Goal: Information Seeking & Learning: Learn about a topic

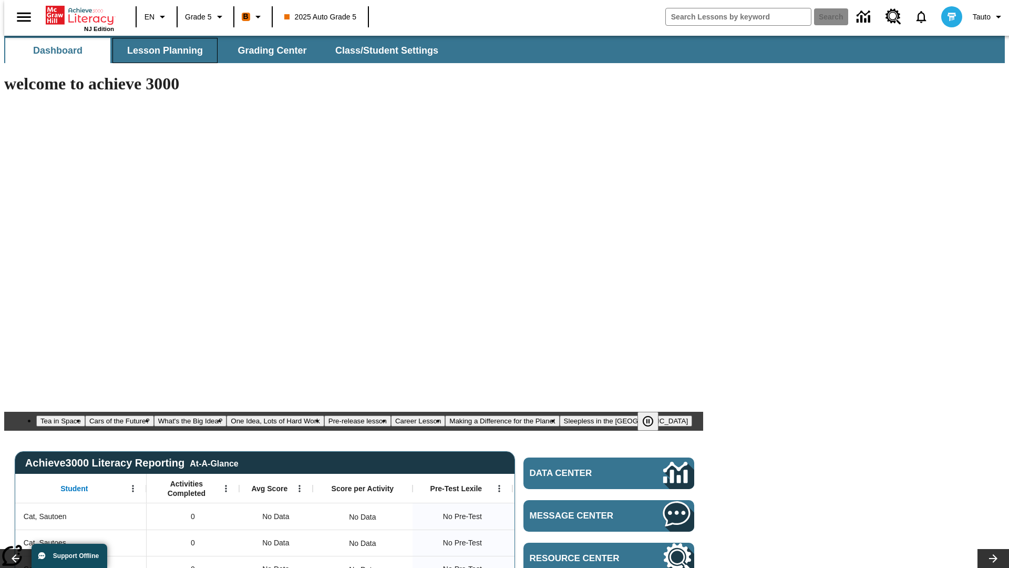
click at [161, 50] on span "Lesson Planning" at bounding box center [165, 51] width 76 height 12
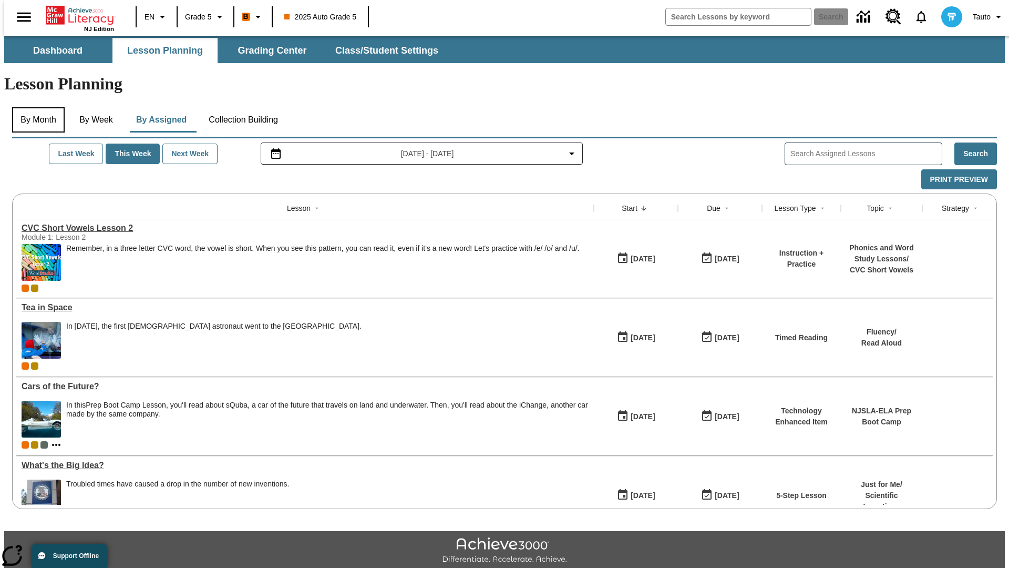
click at [35, 107] on button "By Month" at bounding box center [38, 119] width 53 height 25
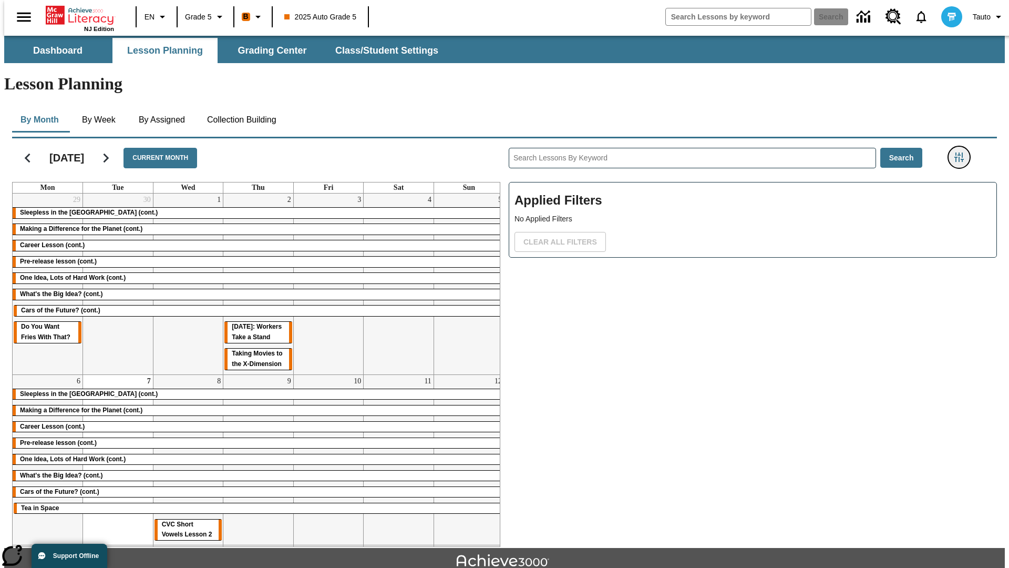
click at [962, 152] on icon "Filters Side menu" at bounding box center [958, 156] width 9 height 9
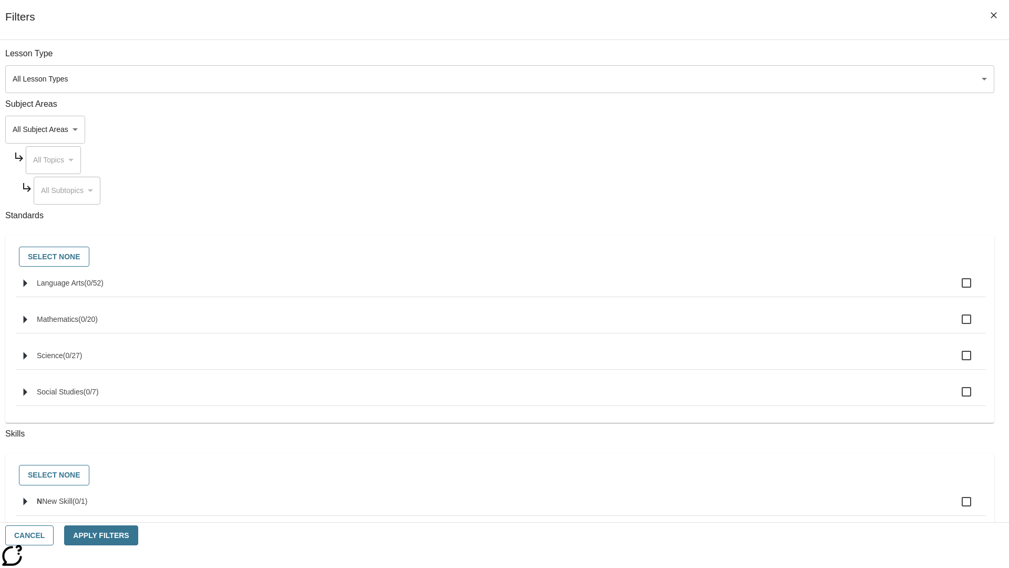
click at [757, 79] on body "Skip to main content NJ Edition EN Grade 5 B 2025 Auto Grade 5 Search 0 Tauto D…" at bounding box center [504, 326] width 1001 height 580
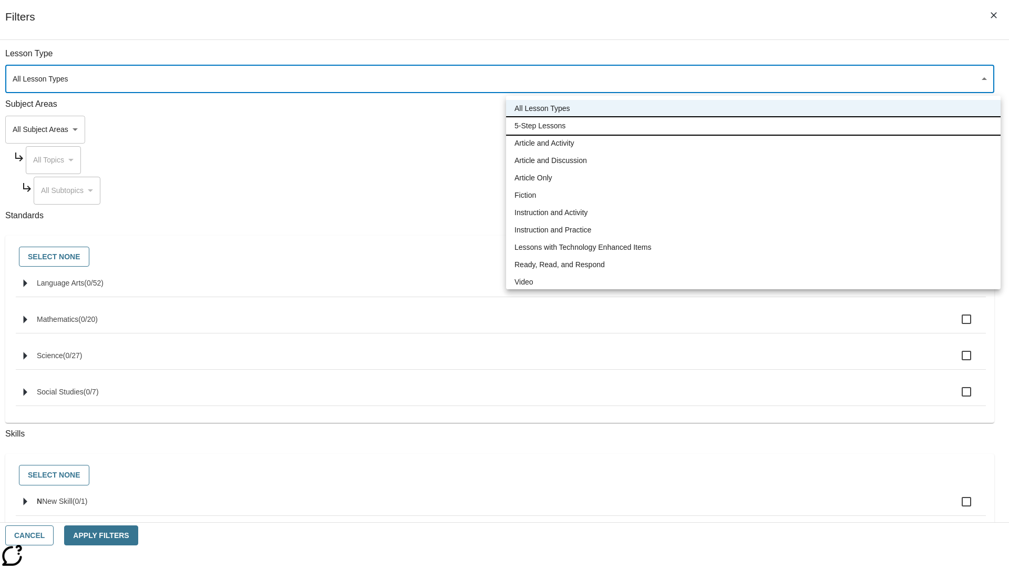
click at [753, 126] on li "5-Step Lessons" at bounding box center [753, 125] width 495 height 17
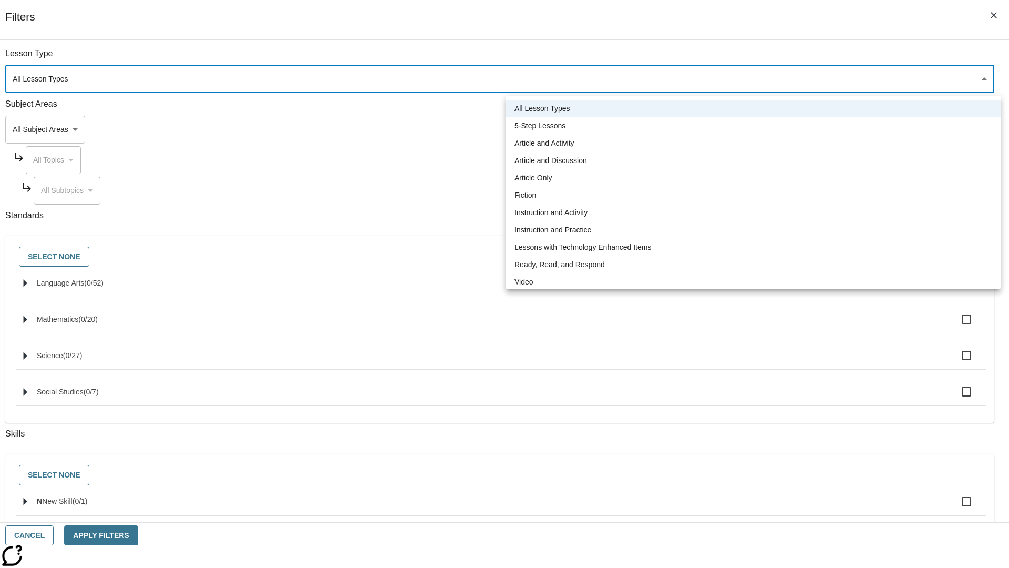
type input "1"
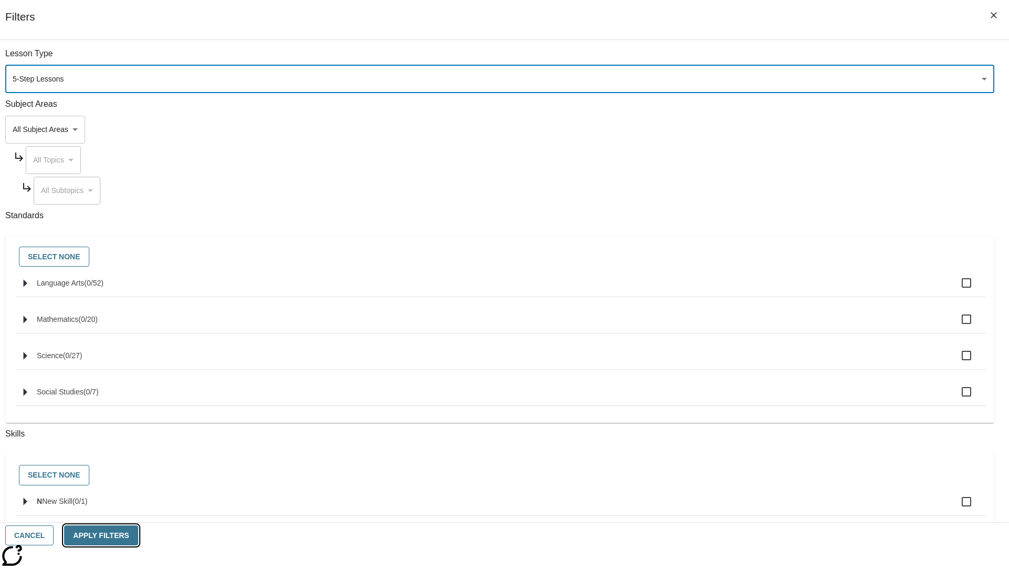
click at [138, 535] on button "Apply Filters" at bounding box center [101, 535] width 74 height 20
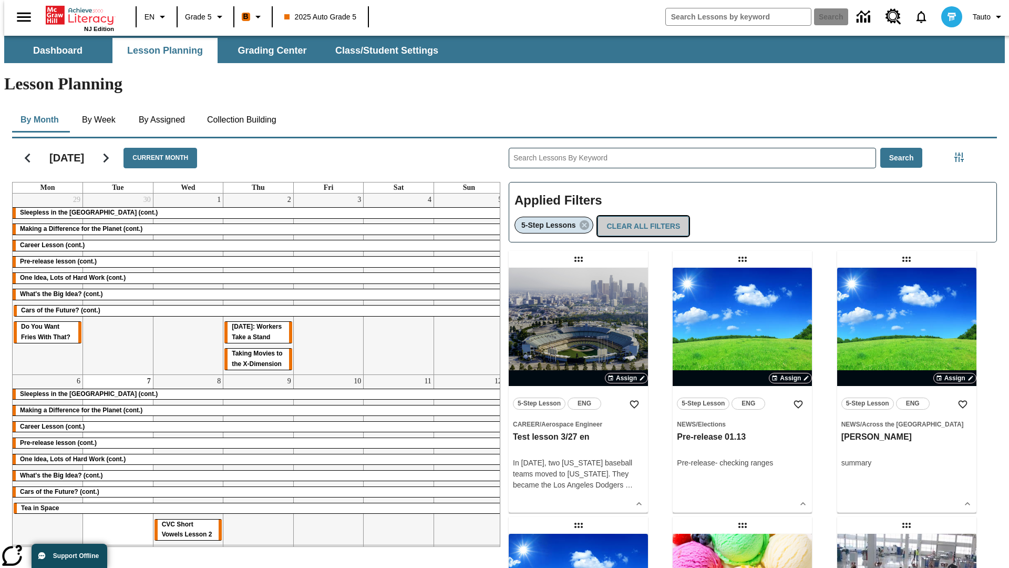
click at [640, 216] on button "Clear All Filters" at bounding box center [643, 226] width 91 height 20
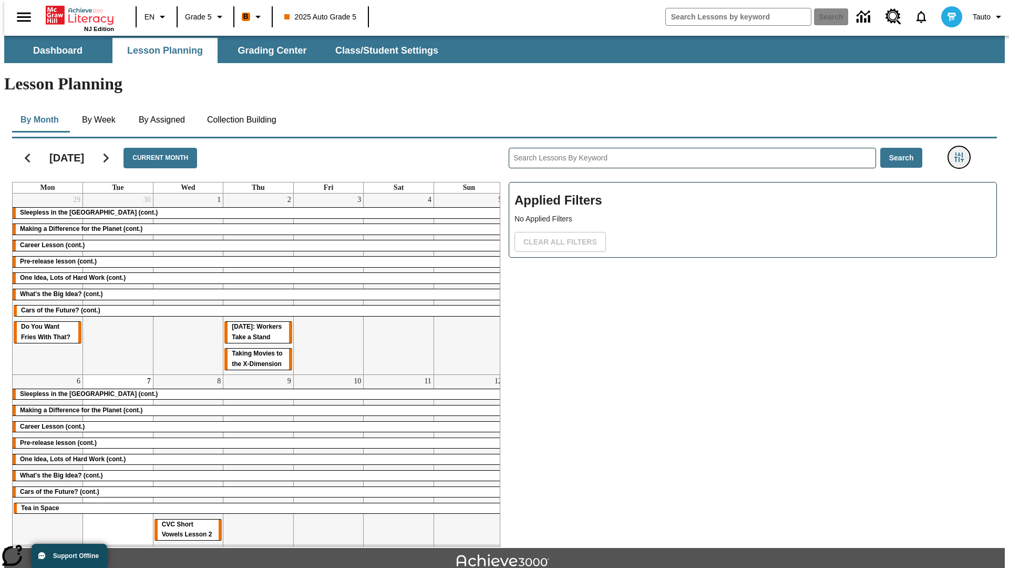
click at [962, 152] on icon "Filters Side menu" at bounding box center [958, 156] width 9 height 9
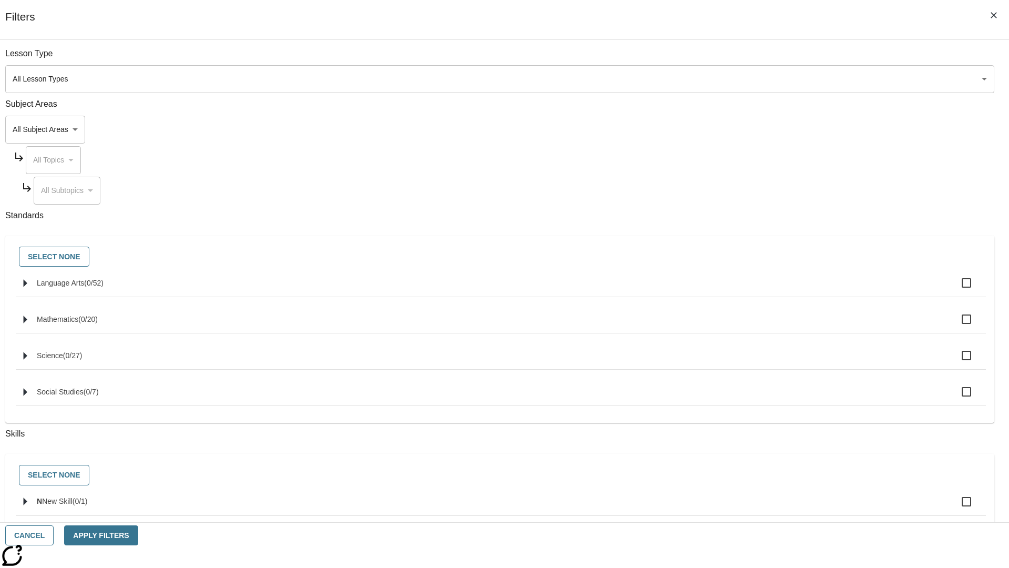
click at [757, 129] on body "Skip to main content NJ Edition EN Grade 5 B 2025 Auto Grade 5 Search 0 Tauto D…" at bounding box center [504, 326] width 1001 height 580
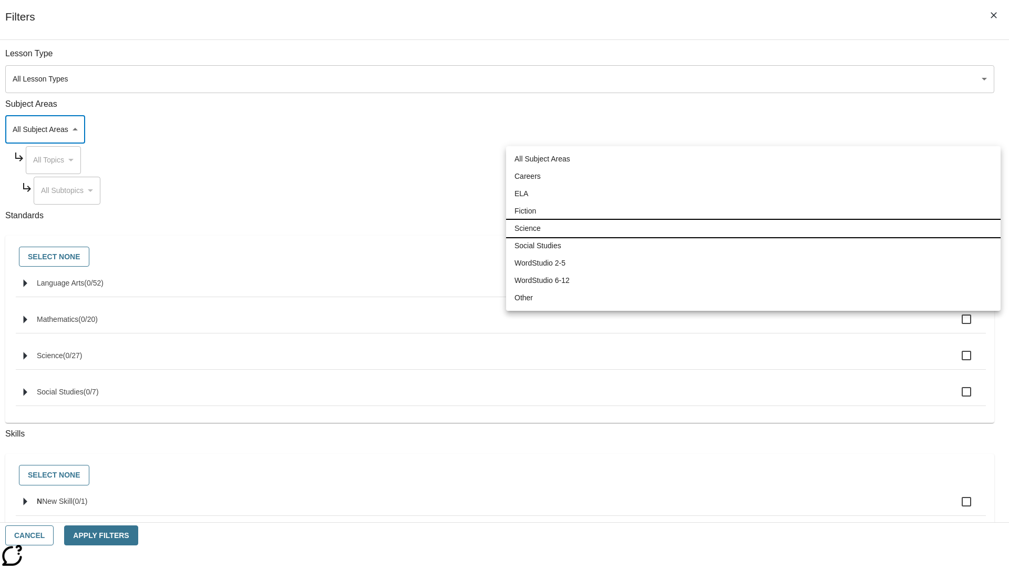
click at [753, 228] on li "Science" at bounding box center [753, 228] width 495 height 17
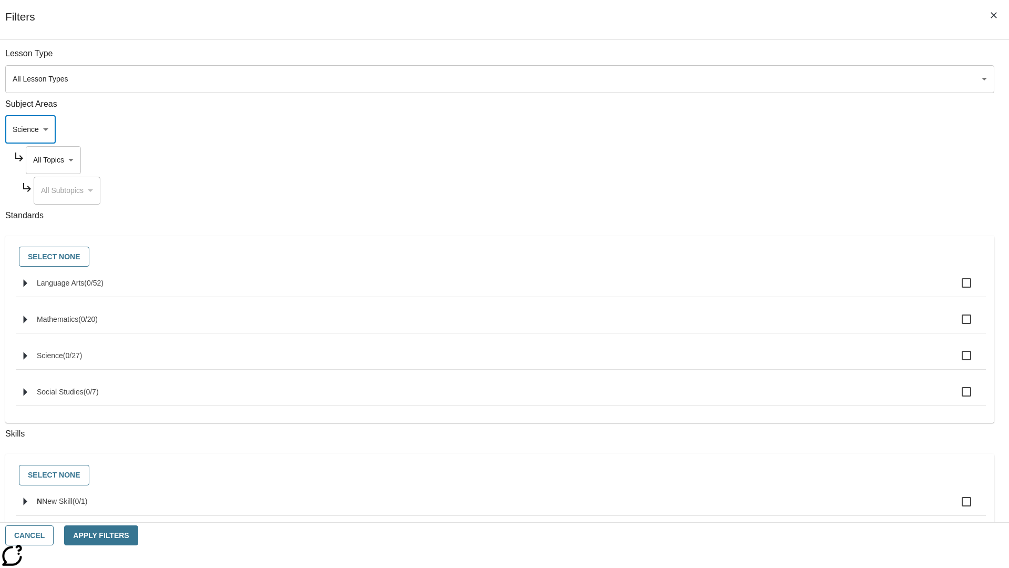
type input "2"
click at [138, 535] on button "Apply Filters" at bounding box center [101, 535] width 74 height 20
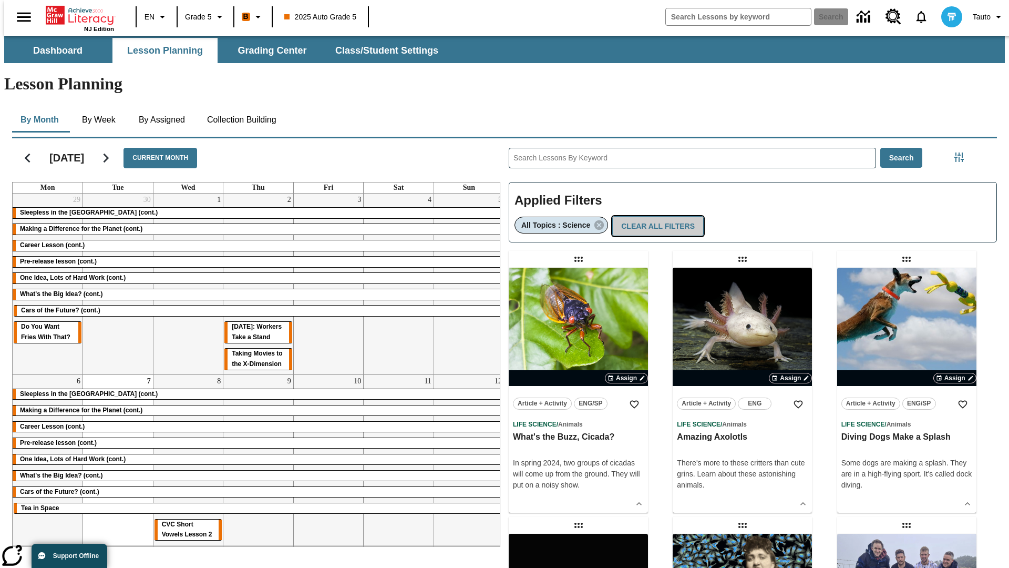
click at [653, 216] on button "Clear All Filters" at bounding box center [657, 226] width 91 height 20
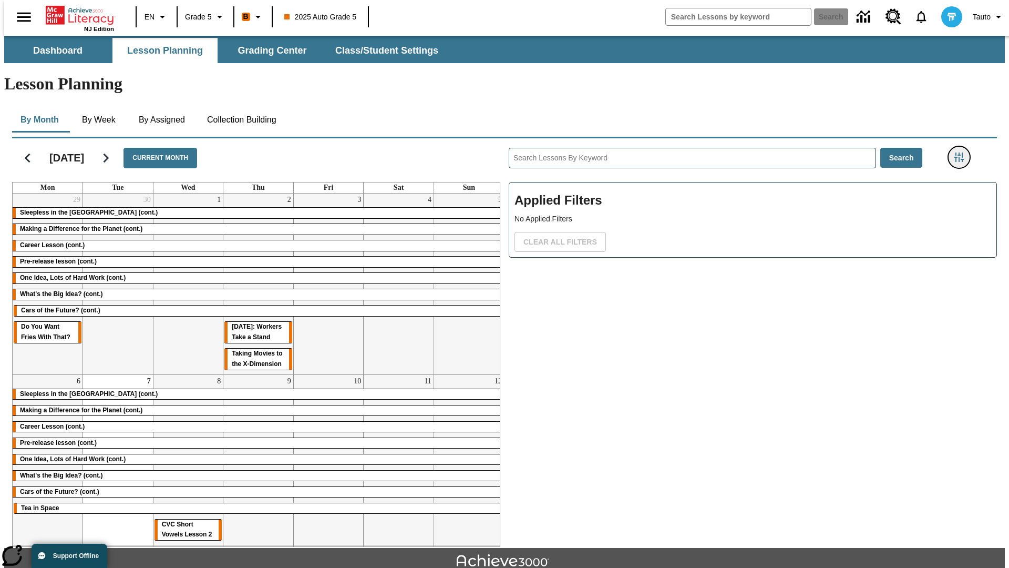
click at [962, 152] on icon "Filters Side menu" at bounding box center [958, 156] width 9 height 9
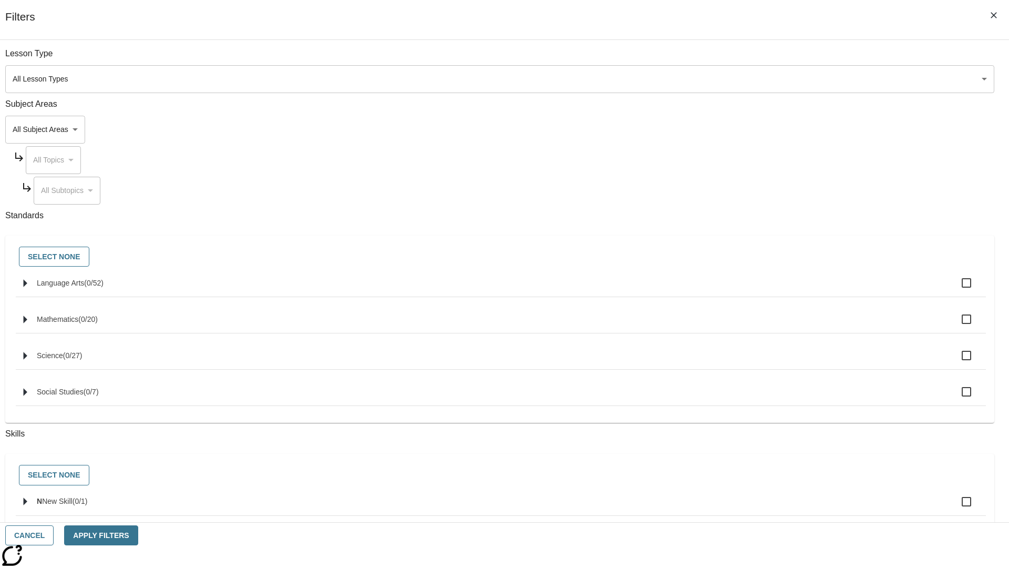
click at [84, 287] on span "Language Arts" at bounding box center [60, 283] width 47 height 8
click at [956, 289] on input "Language Arts ( 0 / 52 )" at bounding box center [967, 283] width 22 height 22
checkbox input "true"
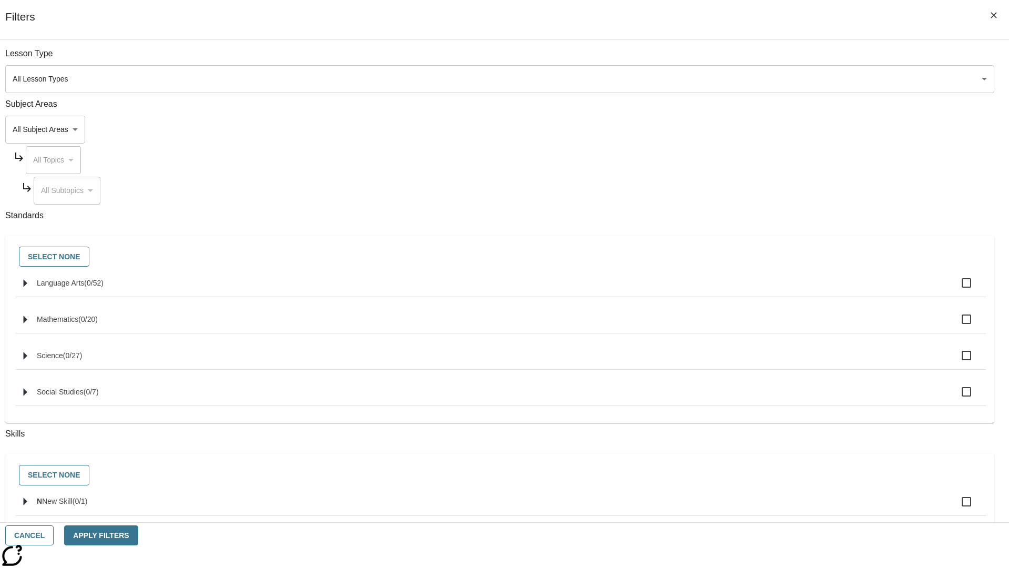
checkbox input "true"
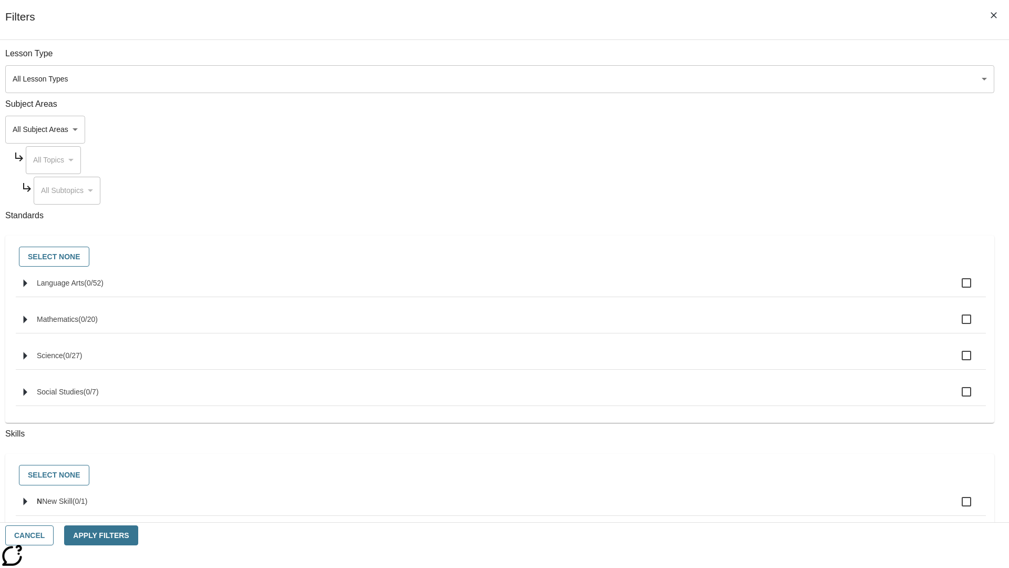
checkbox input "true"
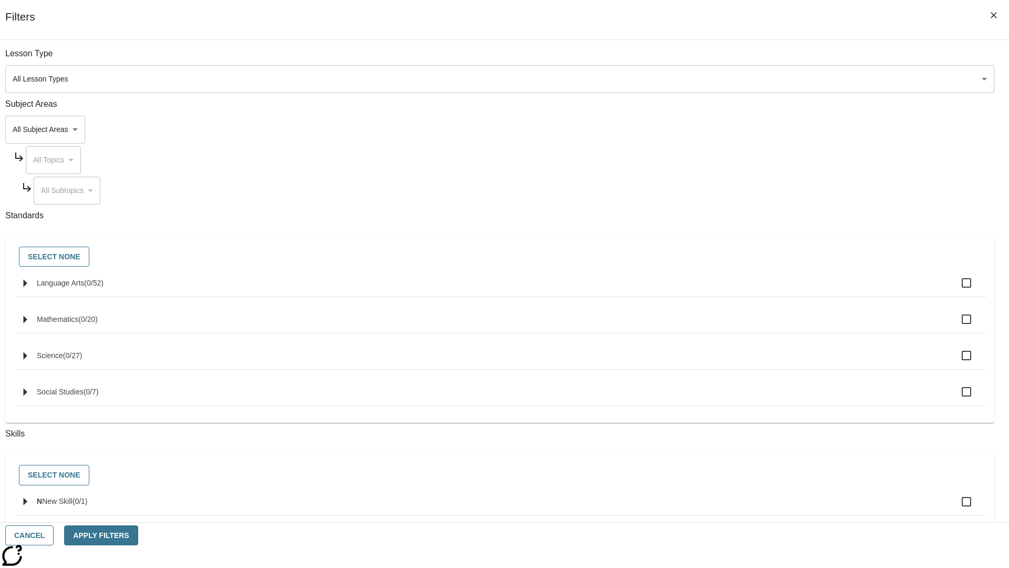
checkbox input "true"
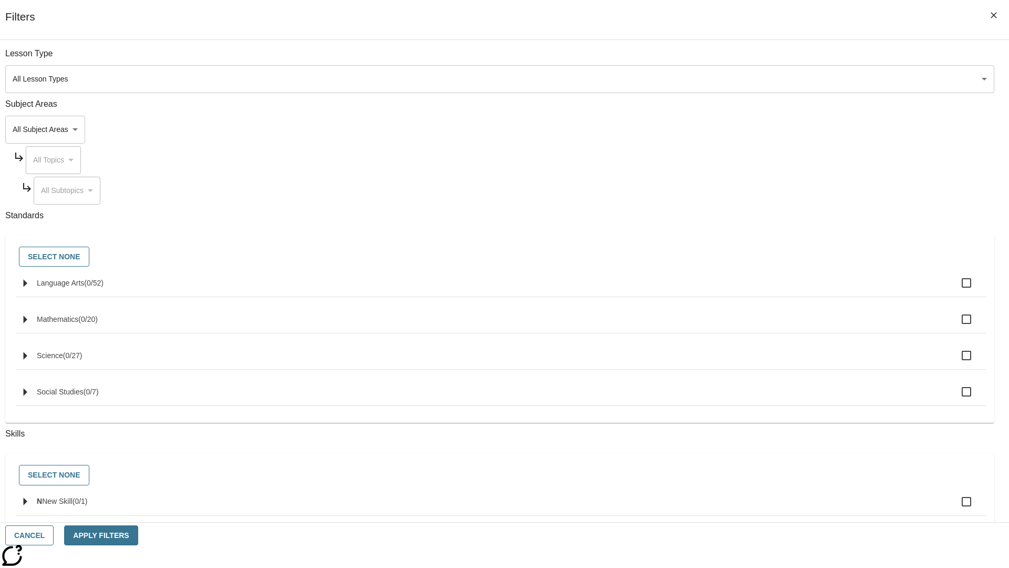
checkbox input "true"
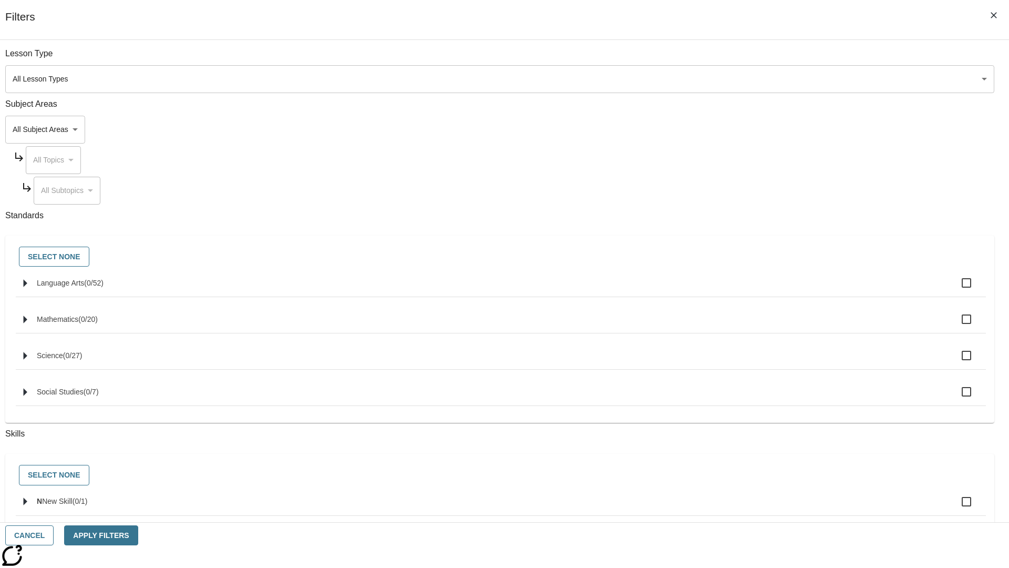
checkbox input "true"
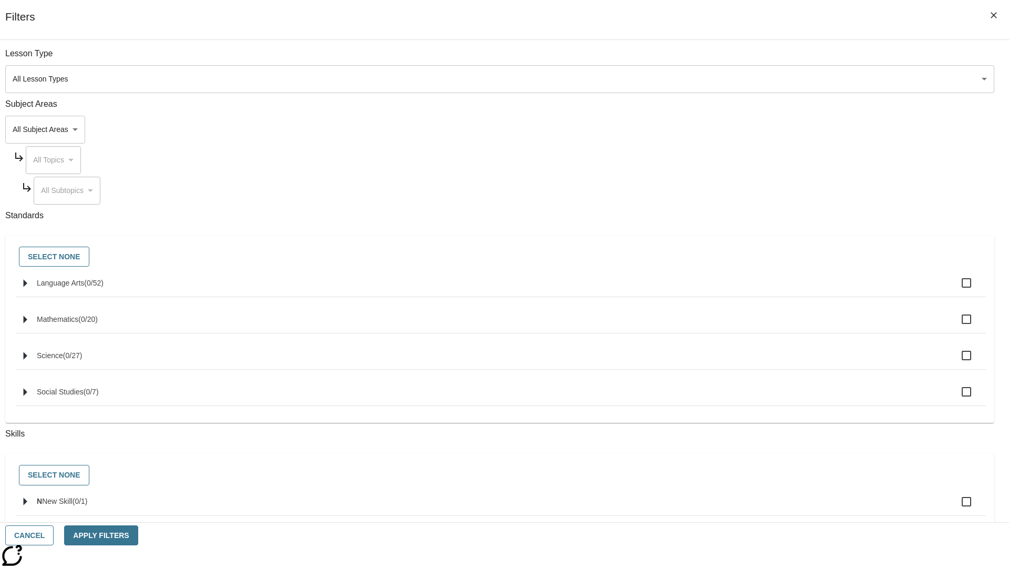
checkbox input "true"
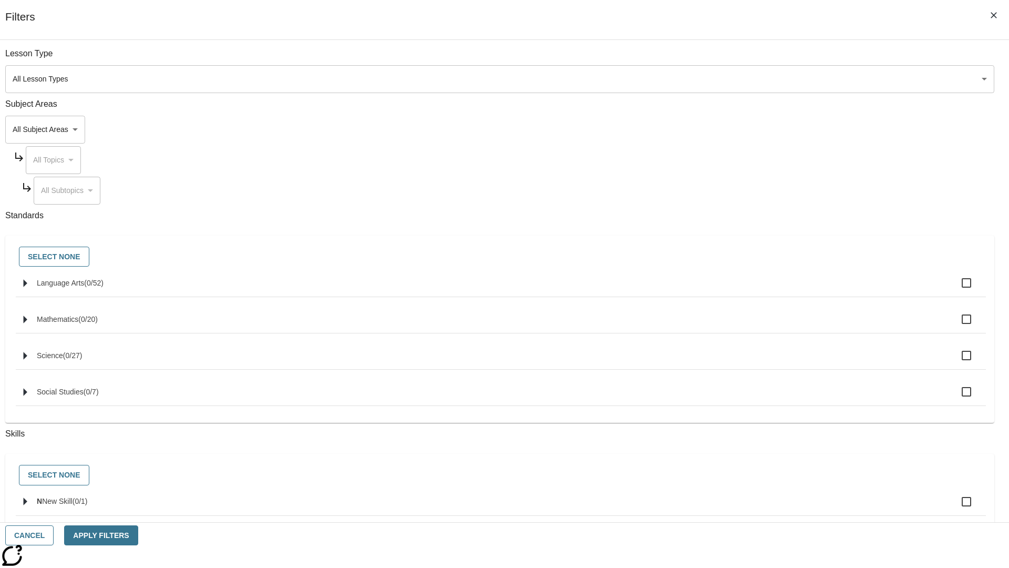
checkbox input "true"
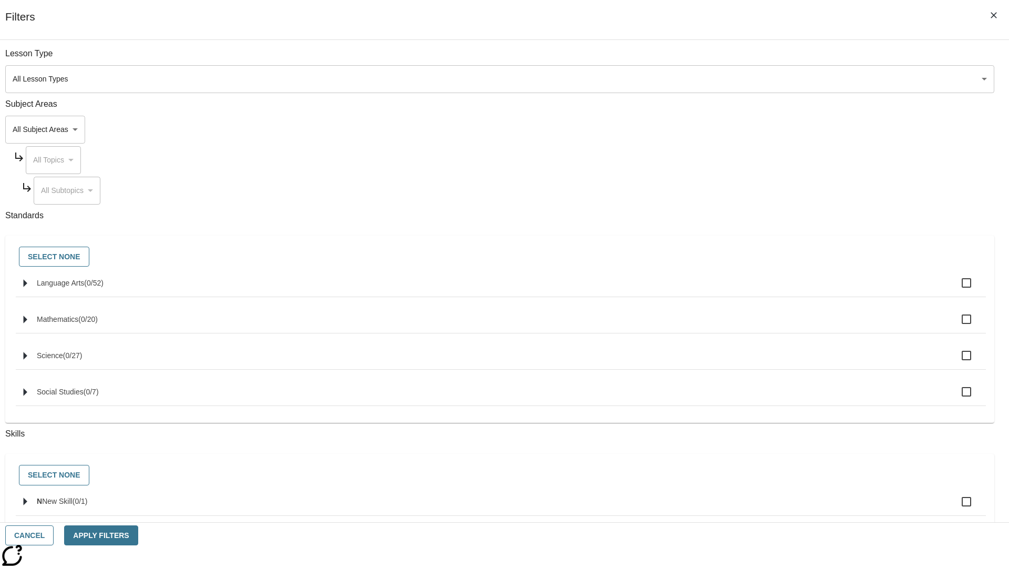
checkbox input "true"
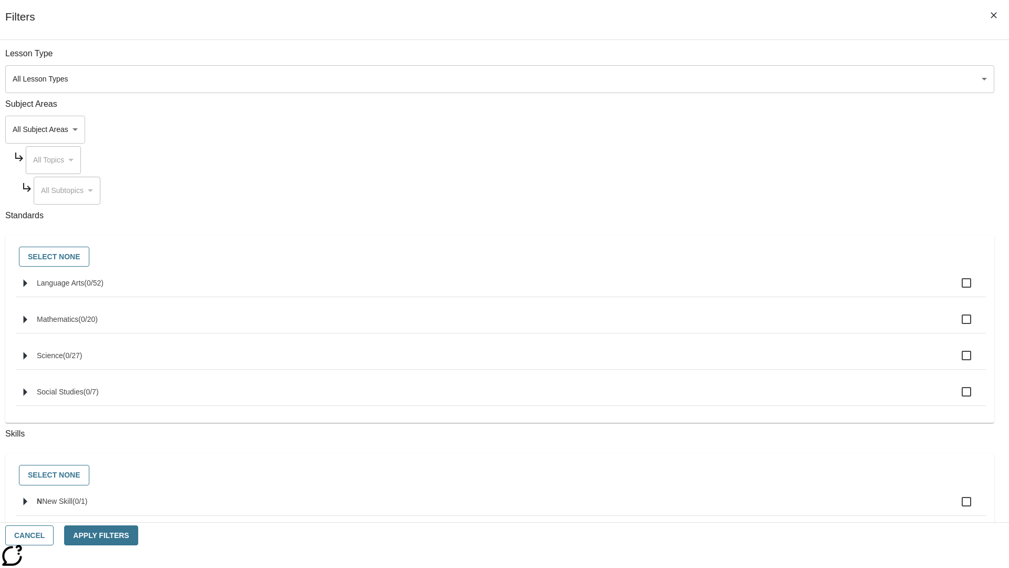
checkbox input "true"
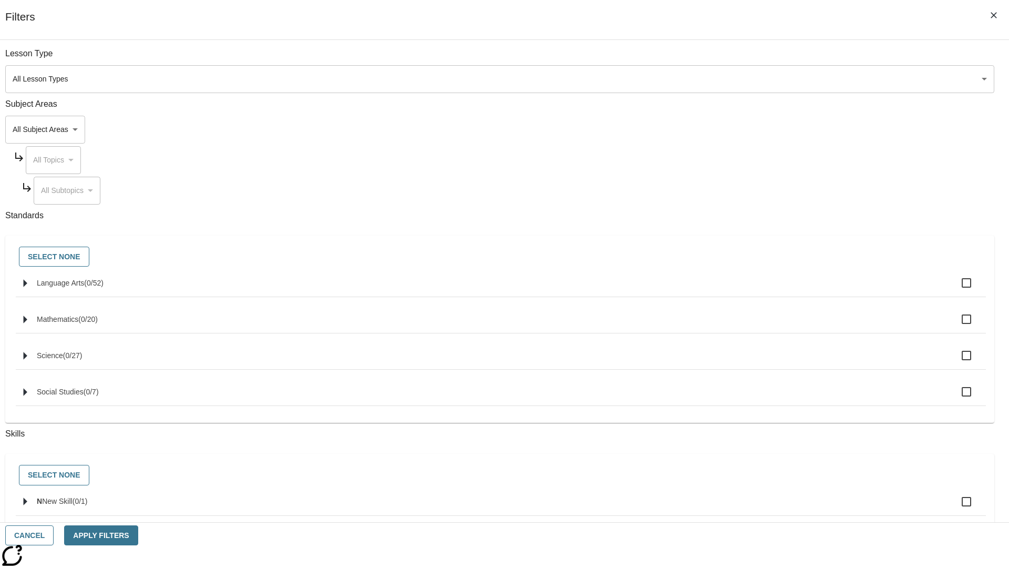
checkbox input "true"
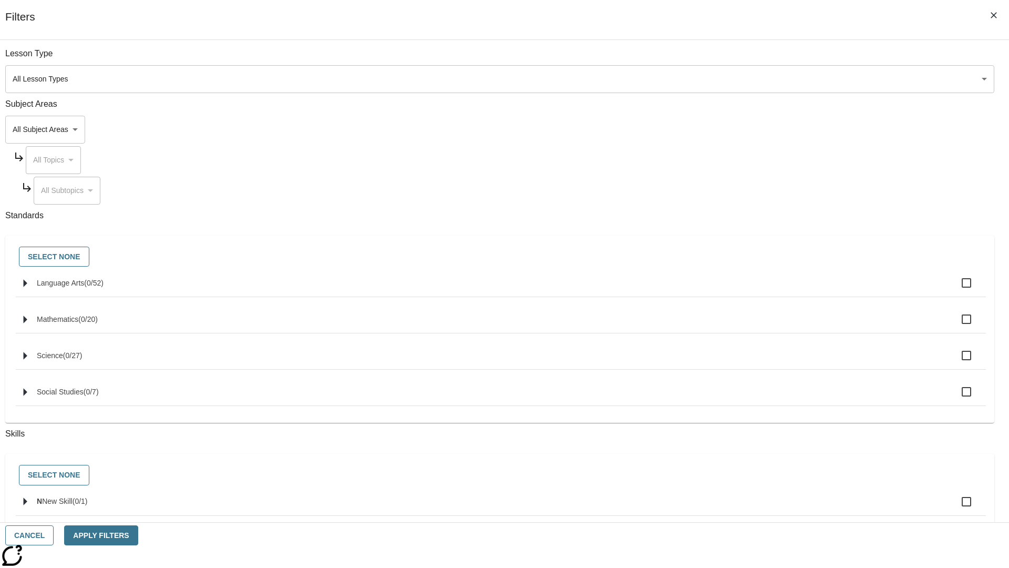
checkbox input "true"
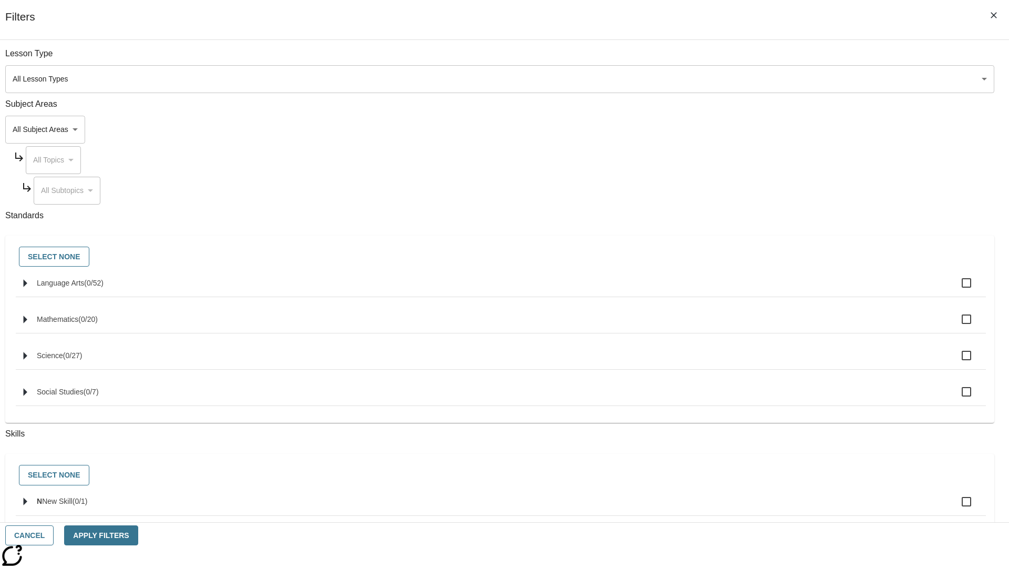
checkbox input "true"
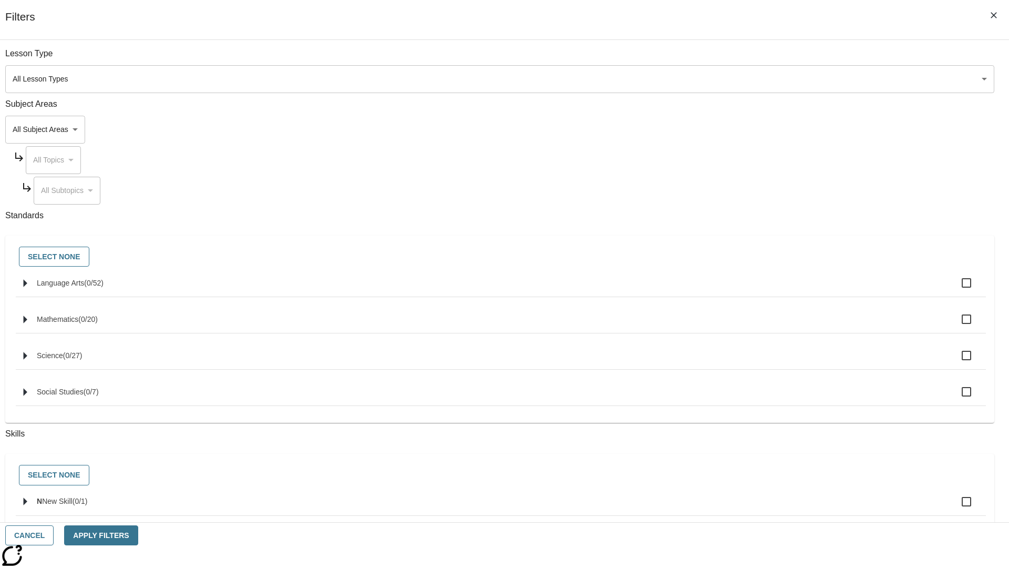
checkbox input "true"
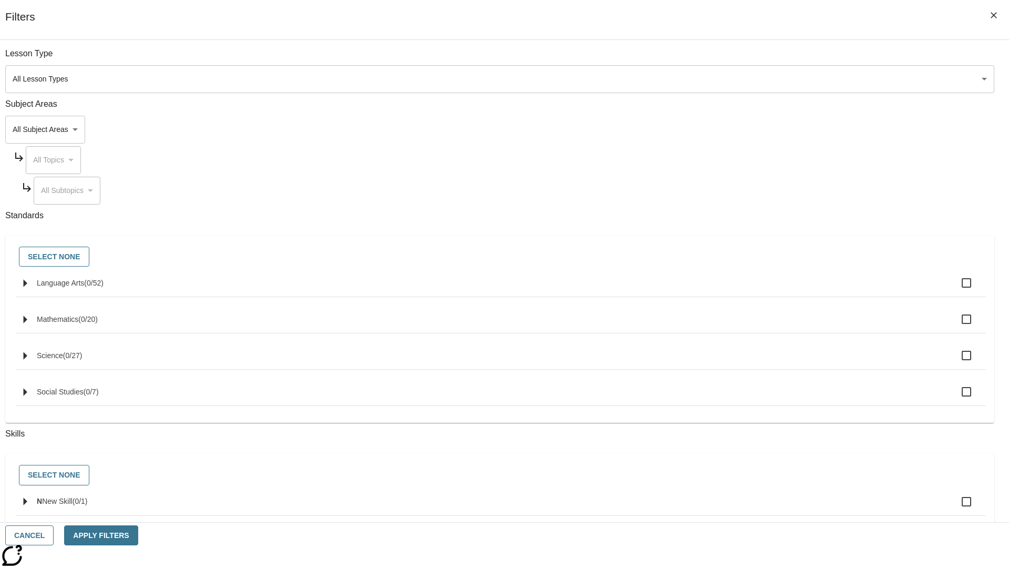
checkbox input "true"
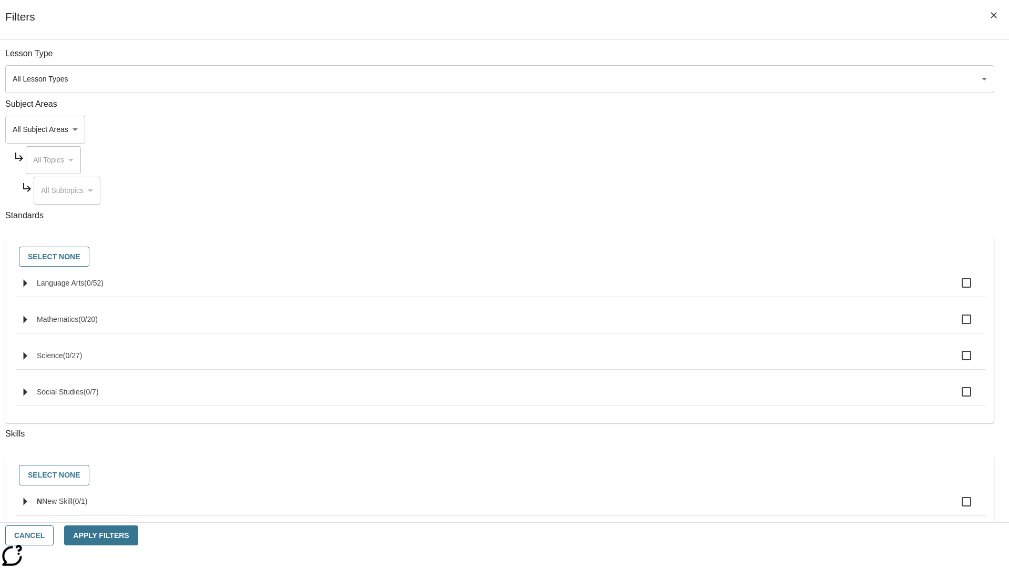
checkbox input "true"
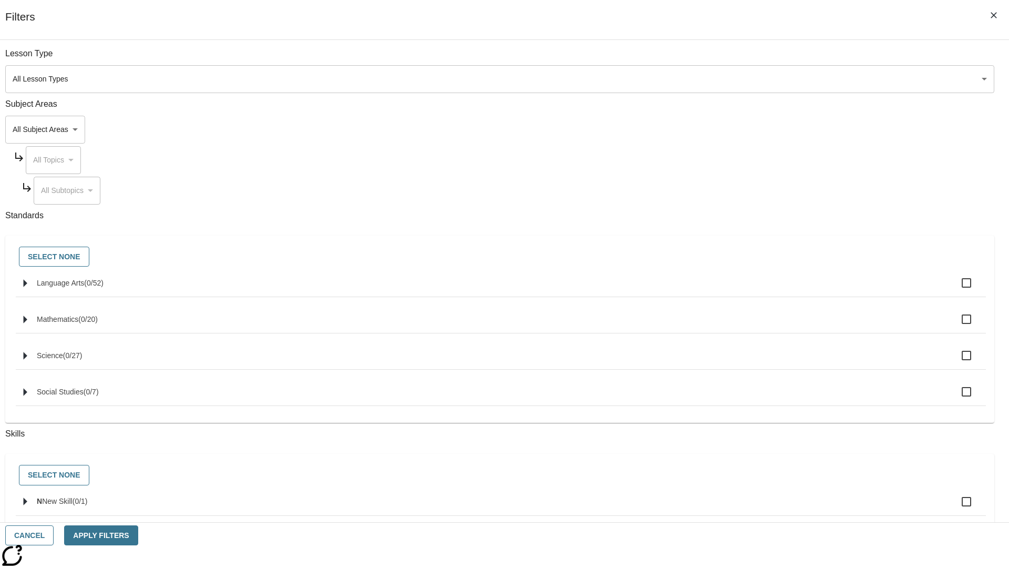
checkbox input "true"
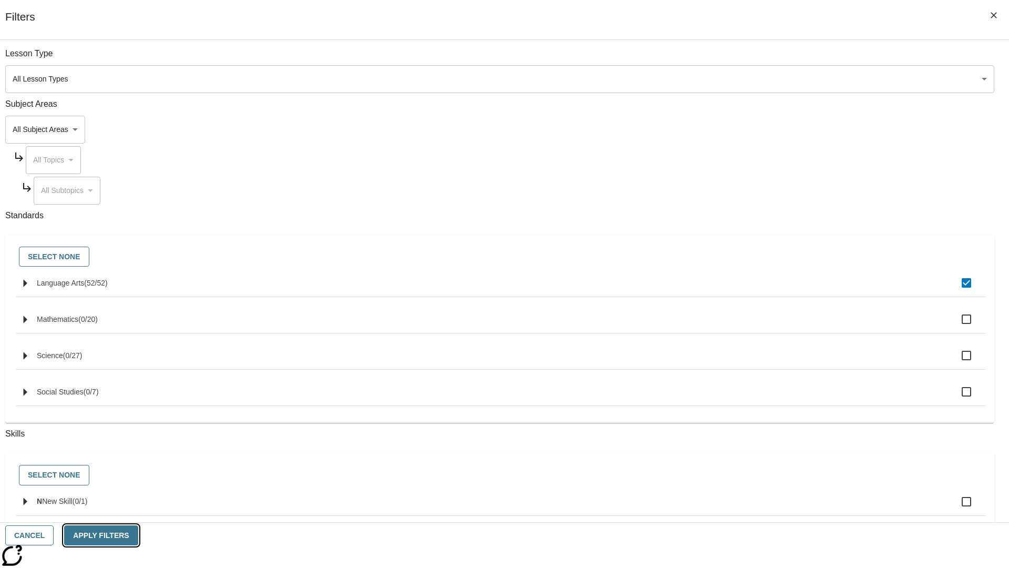
click at [138, 535] on button "Apply Filters" at bounding box center [101, 535] width 74 height 20
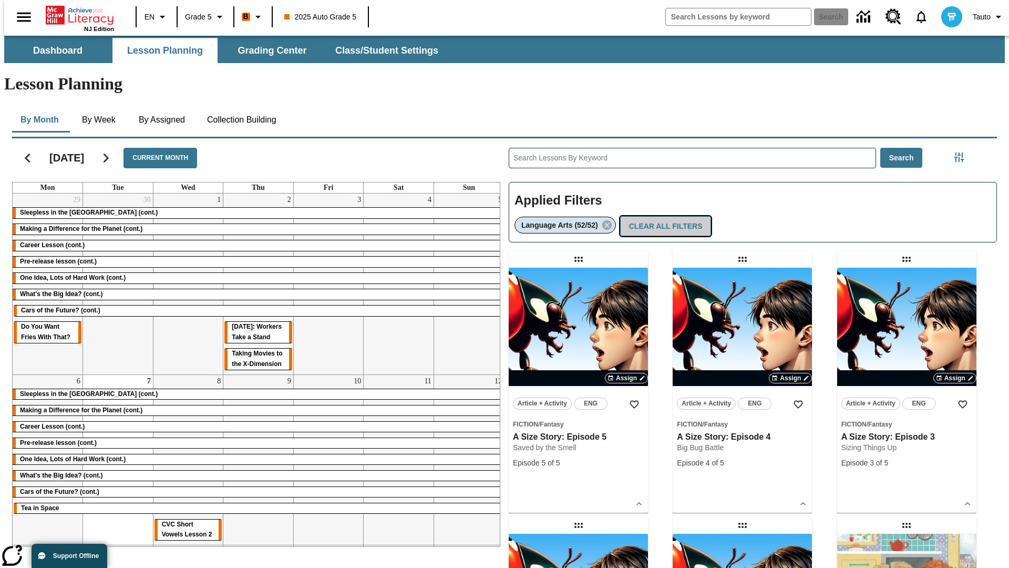
click at [663, 216] on button "Clear All Filters" at bounding box center [665, 226] width 91 height 20
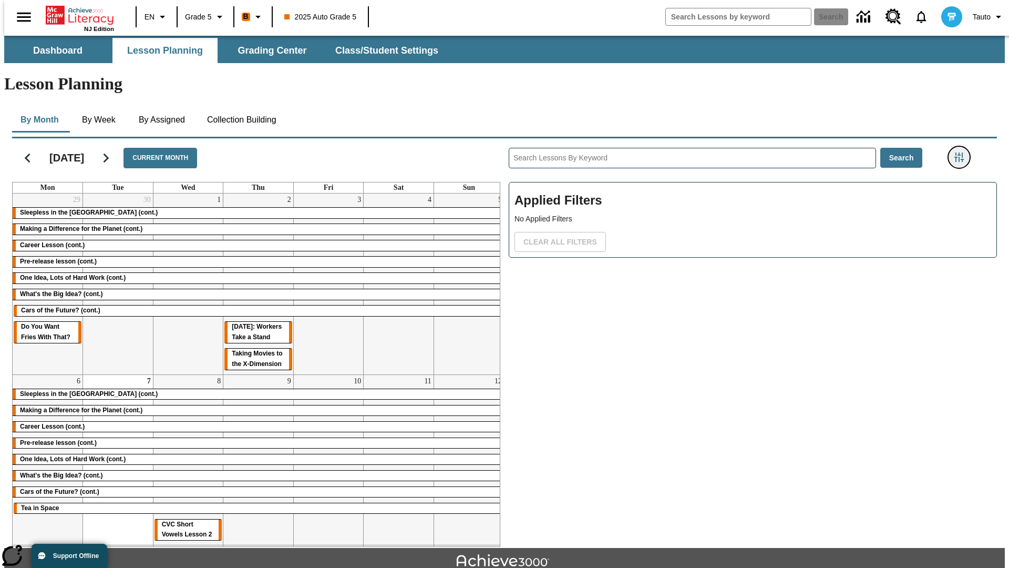
click at [962, 152] on icon "Filters Side menu" at bounding box center [958, 156] width 9 height 9
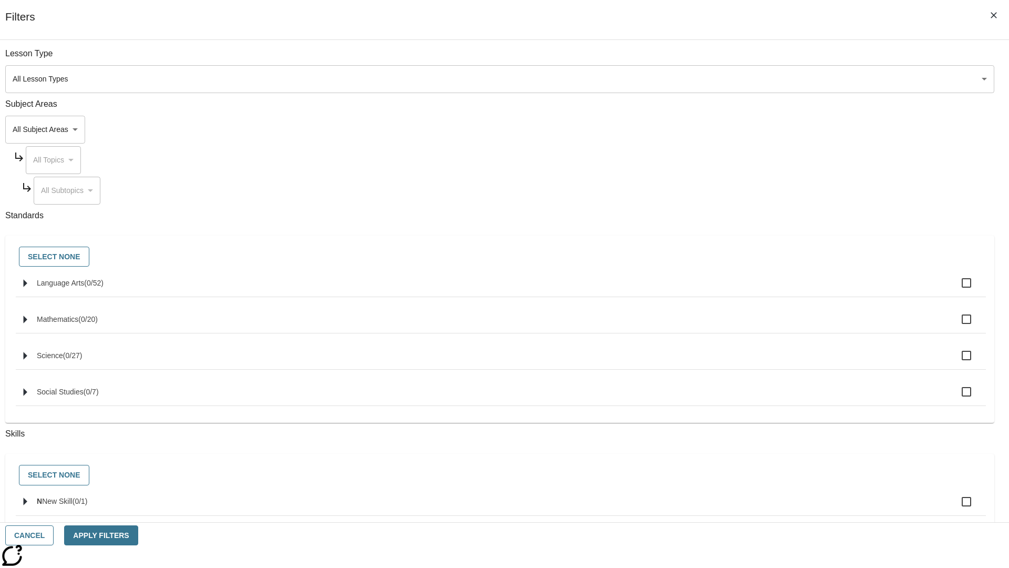
click at [758, 508] on label "N New Skill ( 0 / 1 )" at bounding box center [507, 501] width 941 height 22
click at [956, 508] on input "N New Skill ( 0 / 1 )" at bounding box center [967, 501] width 22 height 22
checkbox input "true"
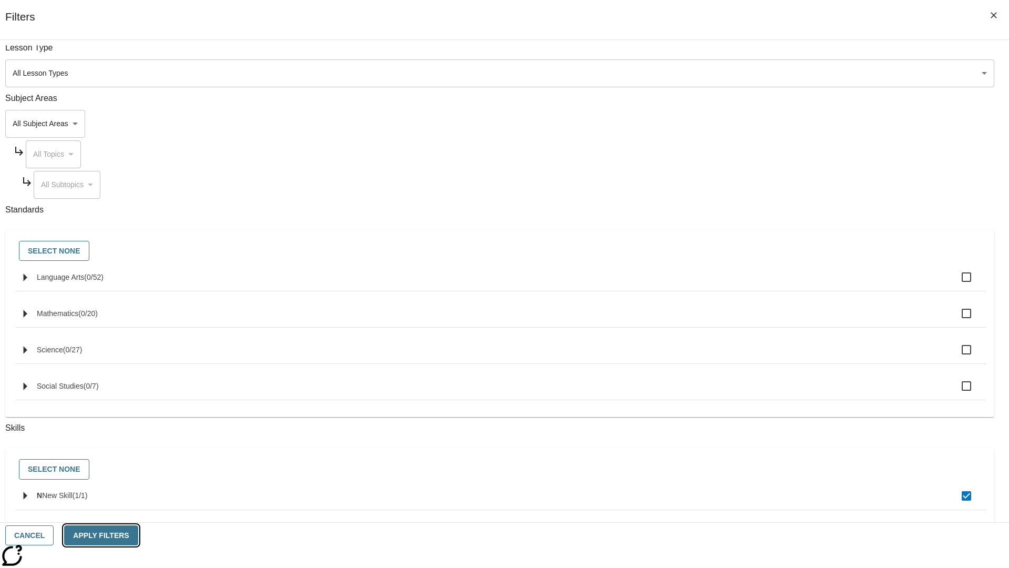
click at [138, 535] on button "Apply Filters" at bounding box center [101, 535] width 74 height 20
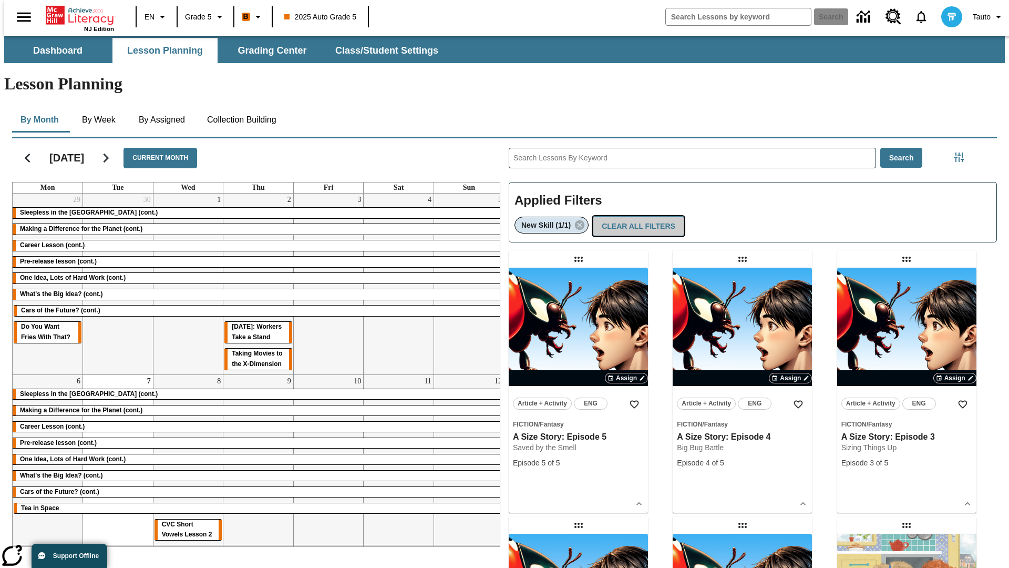
click at [636, 216] on button "Clear All Filters" at bounding box center [638, 226] width 91 height 20
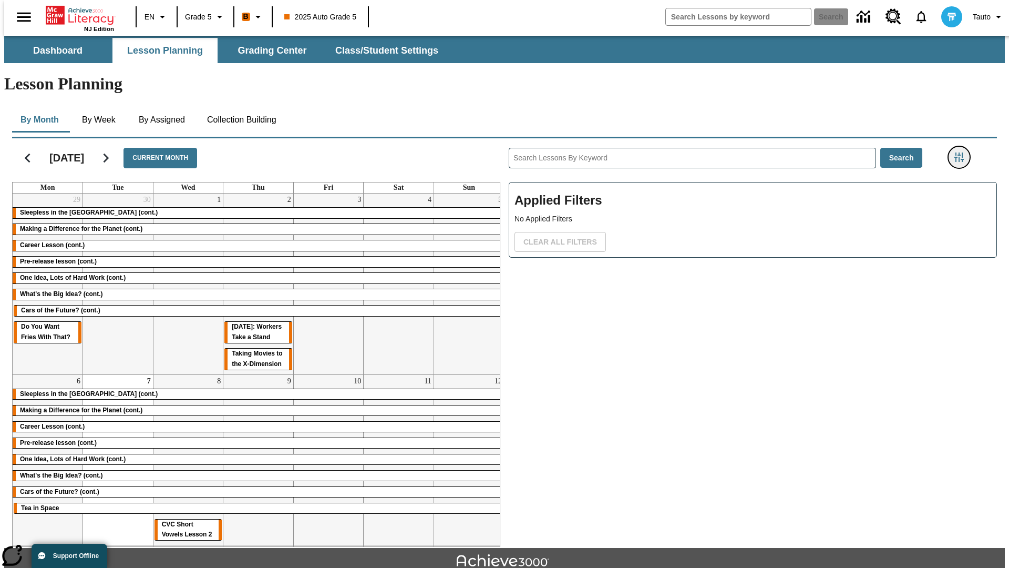
click at [962, 152] on icon "Filters Side menu" at bounding box center [958, 156] width 9 height 9
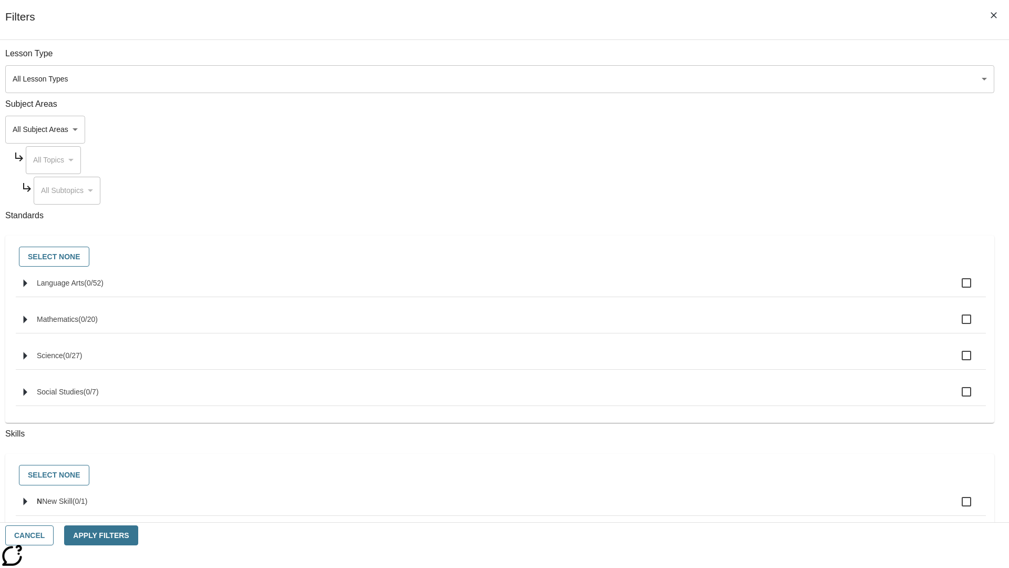
checkbox input "true"
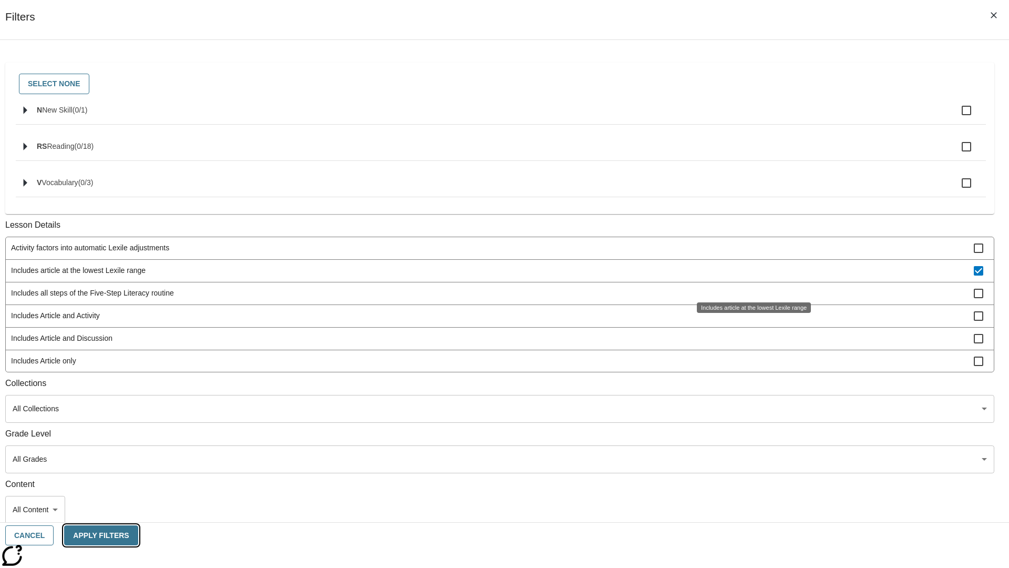
click at [138, 535] on button "Apply Filters" at bounding box center [101, 535] width 74 height 20
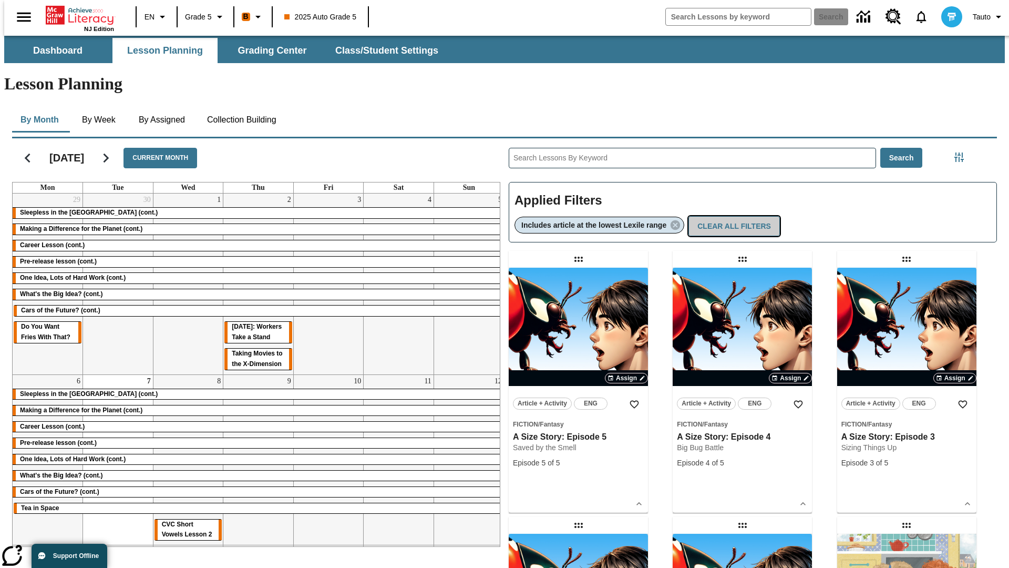
click at [736, 216] on button "Clear All Filters" at bounding box center [734, 226] width 91 height 20
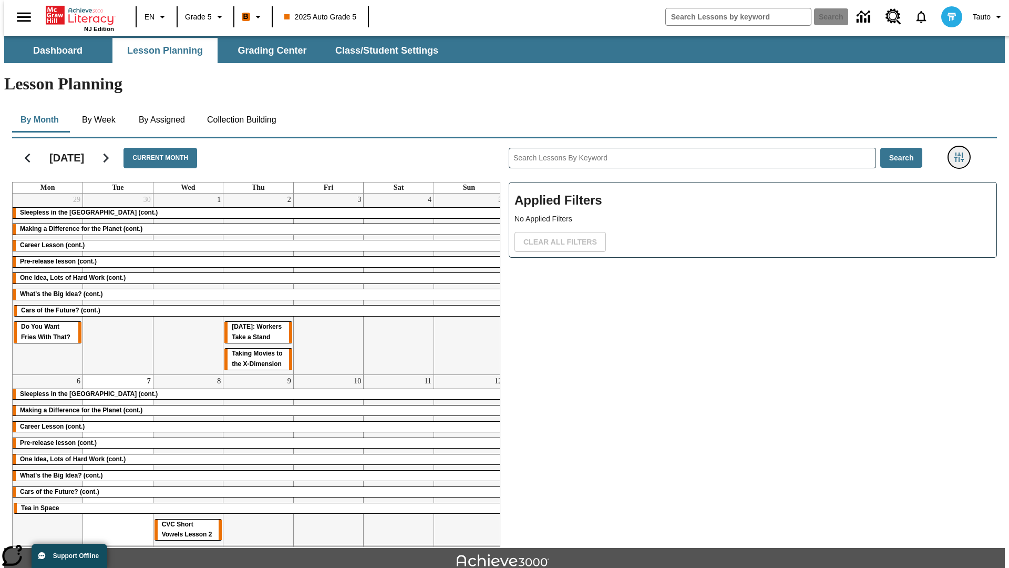
click at [962, 152] on icon "Filters Side menu" at bounding box center [958, 156] width 9 height 9
